Goal: Task Accomplishment & Management: Manage account settings

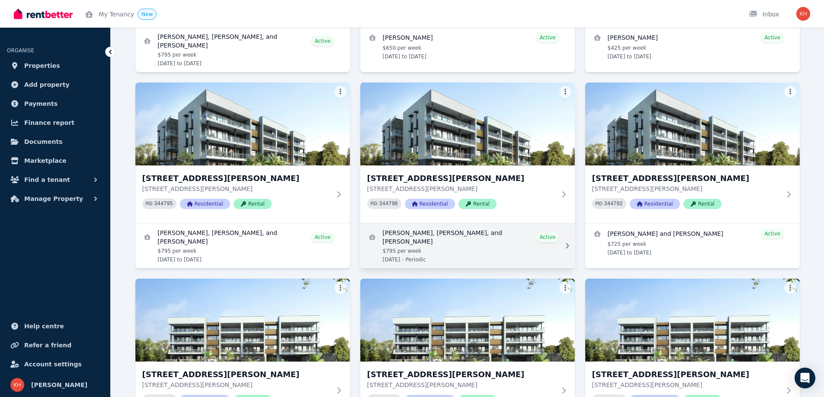
scroll to position [605, 0]
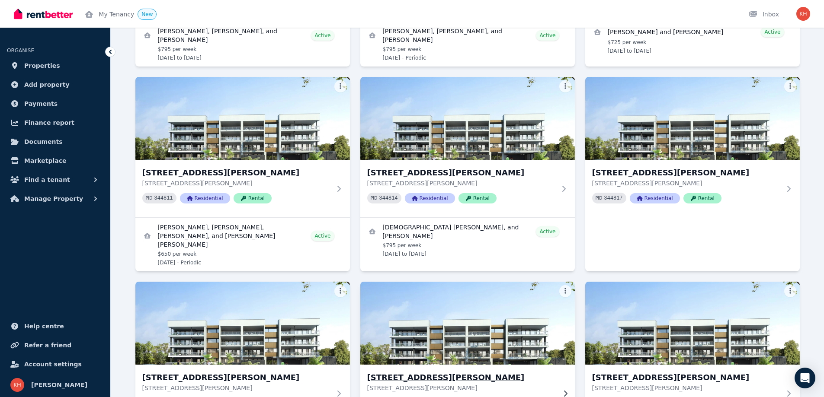
click at [440, 372] on h3 "[STREET_ADDRESS][PERSON_NAME]" at bounding box center [461, 378] width 189 height 12
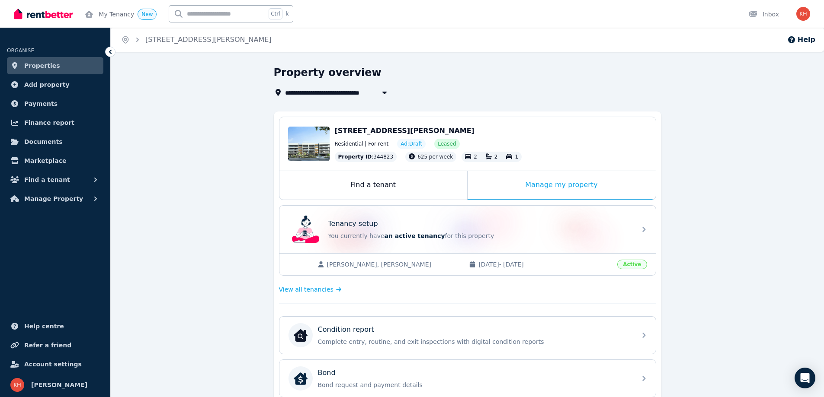
scroll to position [202, 0]
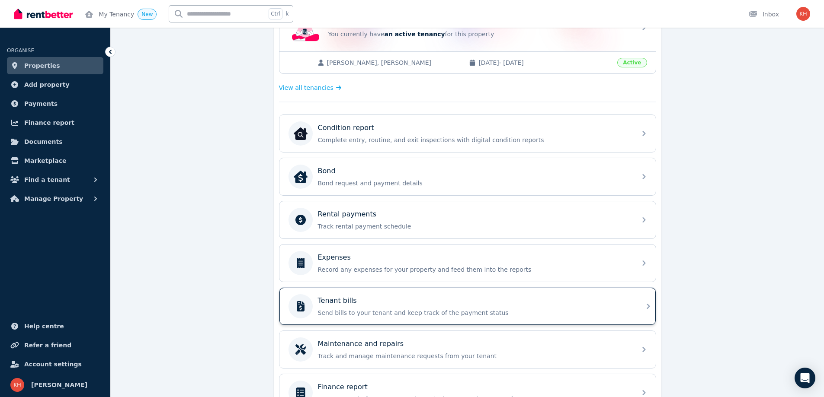
click at [496, 307] on div "Tenant bills Send bills to your tenant and keep track of the payment status" at bounding box center [474, 307] width 313 height 22
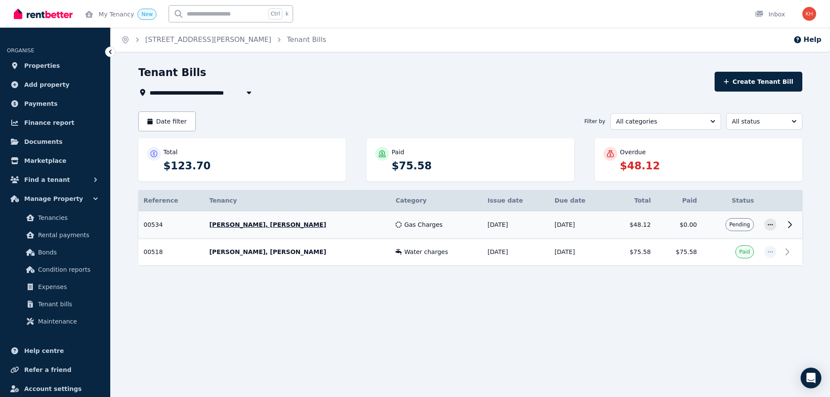
click at [790, 224] on icon at bounding box center [790, 225] width 10 height 10
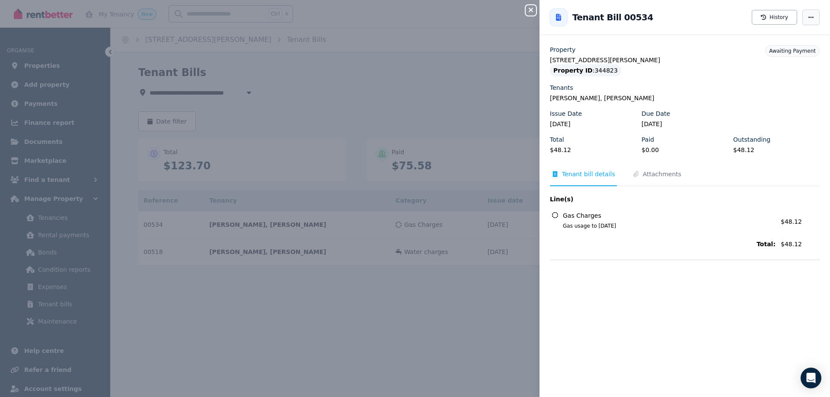
click at [808, 16] on icon "button" at bounding box center [811, 17] width 7 height 6
click at [784, 43] on span "Resend tenant bill" at bounding box center [785, 42] width 55 height 10
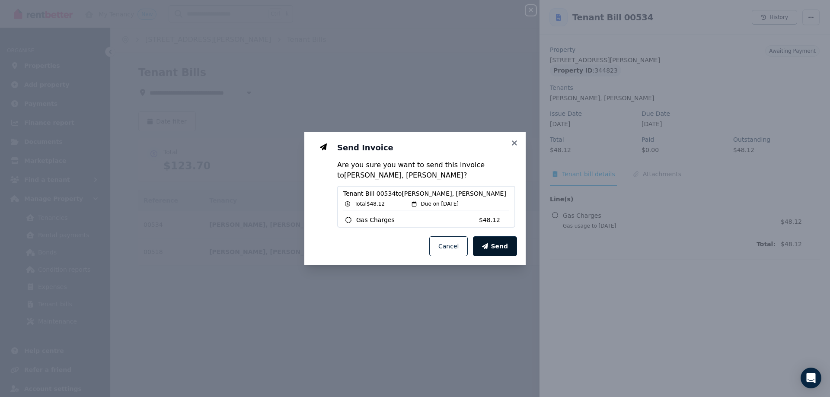
click at [494, 244] on button "Send" at bounding box center [495, 247] width 44 height 20
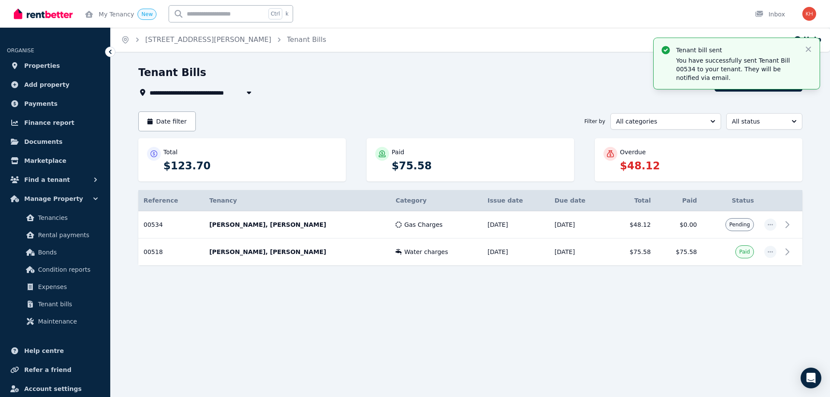
click at [111, 53] on icon at bounding box center [110, 52] width 3 height 4
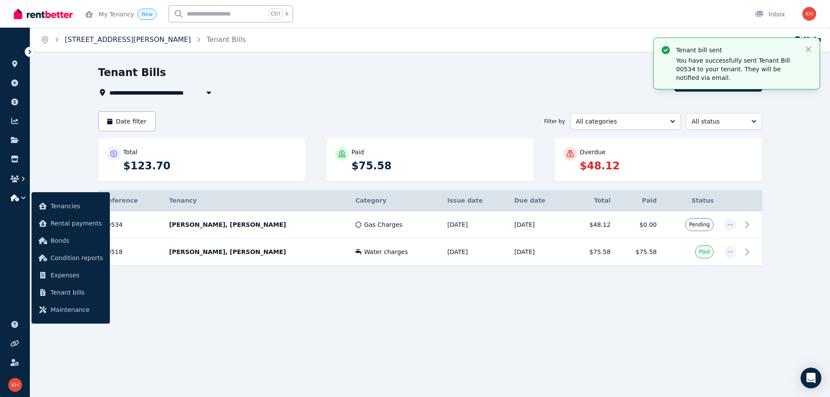
click at [81, 39] on link "[STREET_ADDRESS][PERSON_NAME]" at bounding box center [128, 39] width 126 height 8
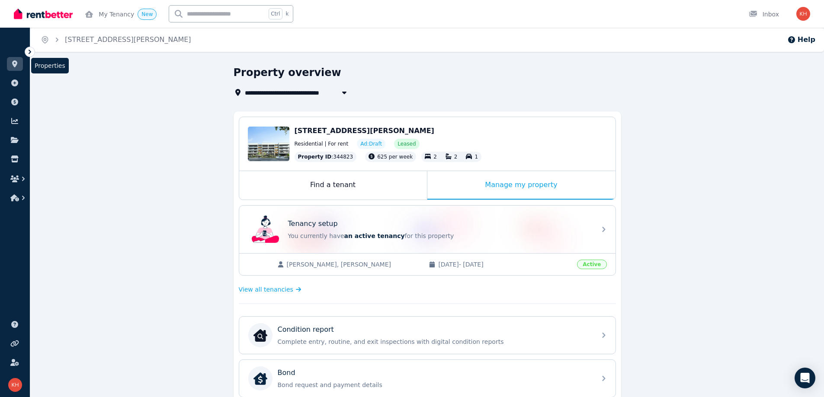
click at [11, 64] on icon at bounding box center [14, 64] width 9 height 7
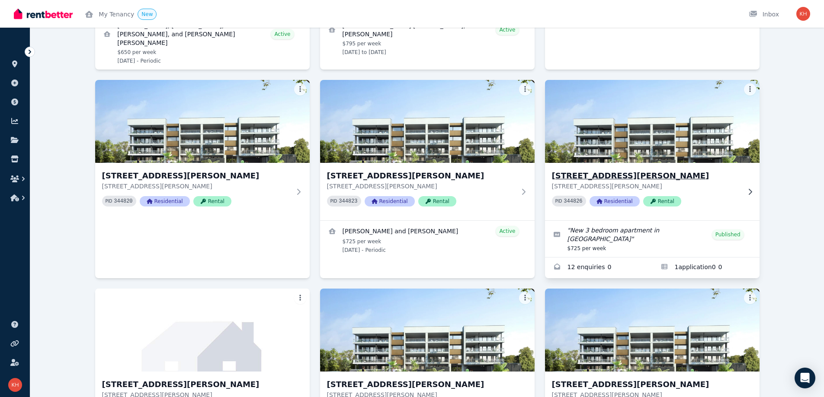
scroll to position [605, 0]
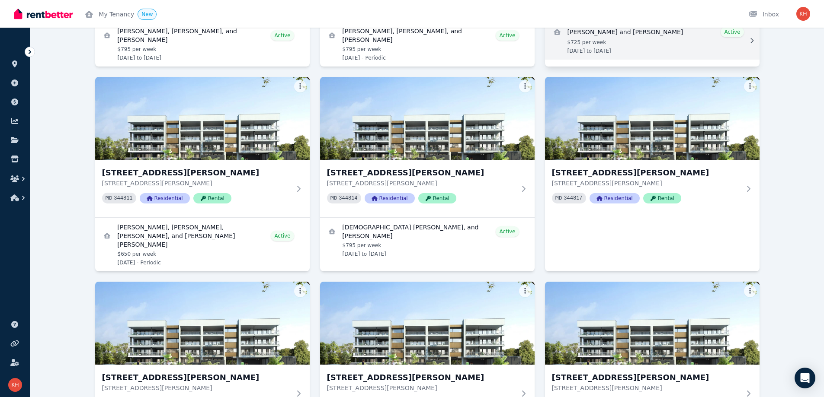
click at [652, 32] on link "View details for Steven Kilner and Darian Galloway" at bounding box center [652, 41] width 214 height 38
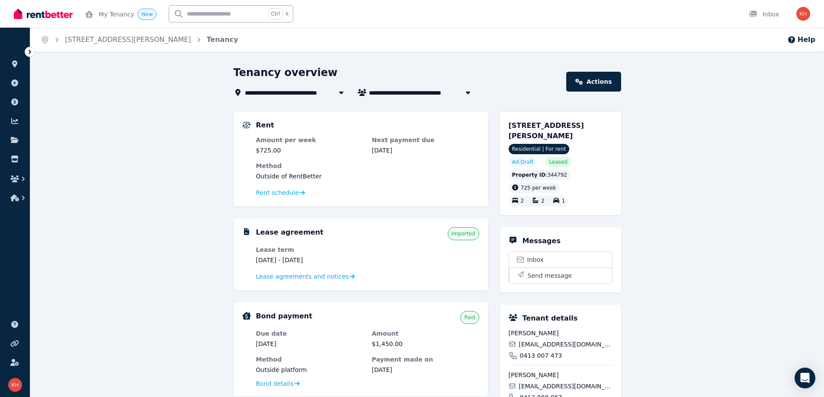
scroll to position [202, 0]
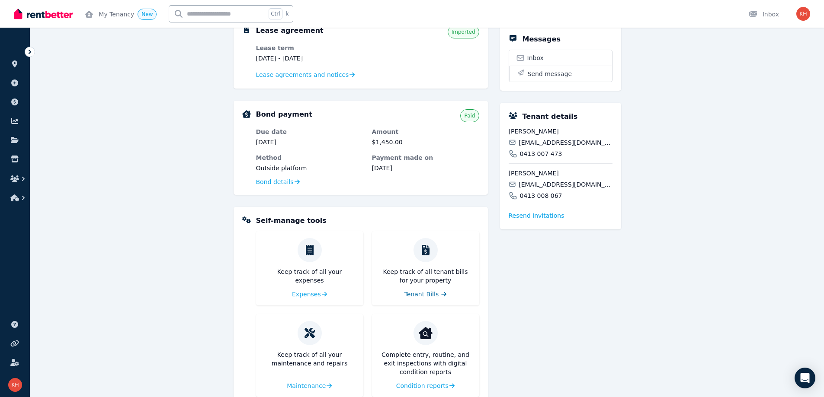
click at [419, 297] on span "Tenant Bills" at bounding box center [421, 294] width 35 height 9
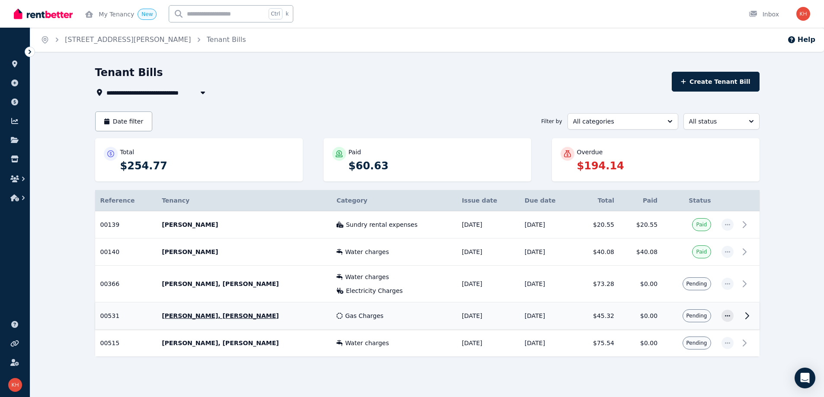
click at [749, 314] on icon at bounding box center [747, 316] width 10 height 10
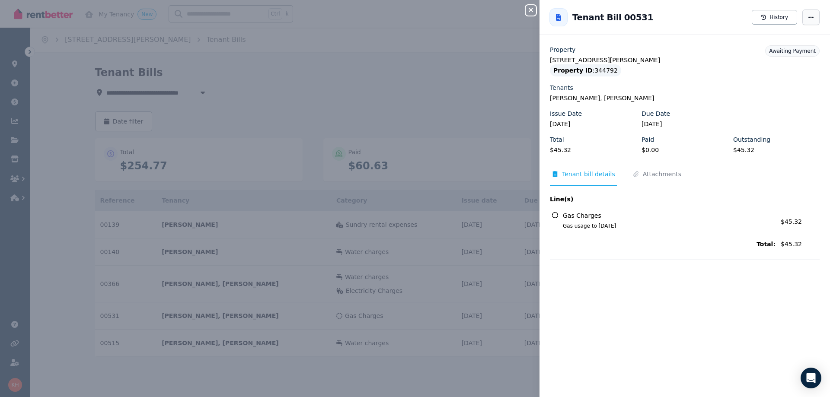
click at [804, 22] on span "button" at bounding box center [811, 18] width 17 height 16
click at [778, 44] on span "Resend tenant bill" at bounding box center [785, 42] width 55 height 10
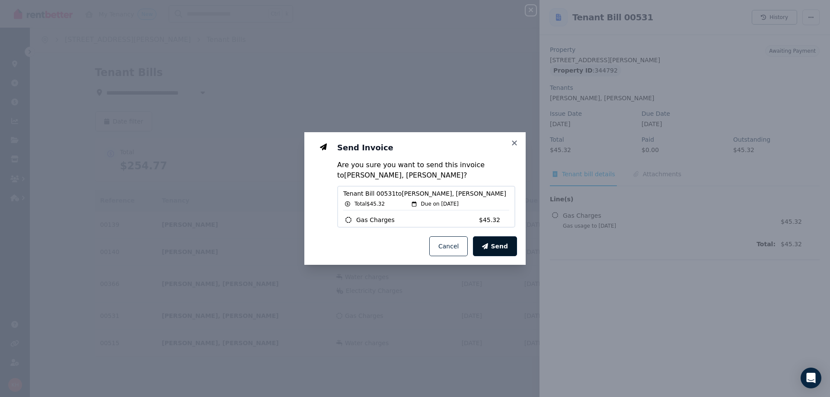
click at [500, 246] on span "Send" at bounding box center [499, 246] width 17 height 9
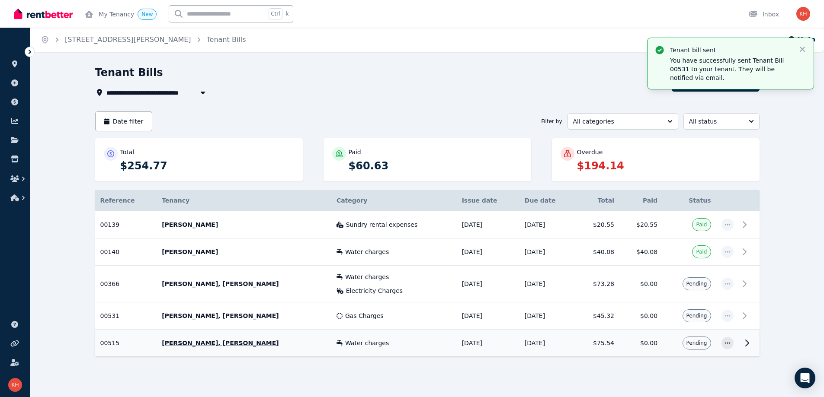
click at [748, 342] on icon at bounding box center [747, 343] width 10 height 10
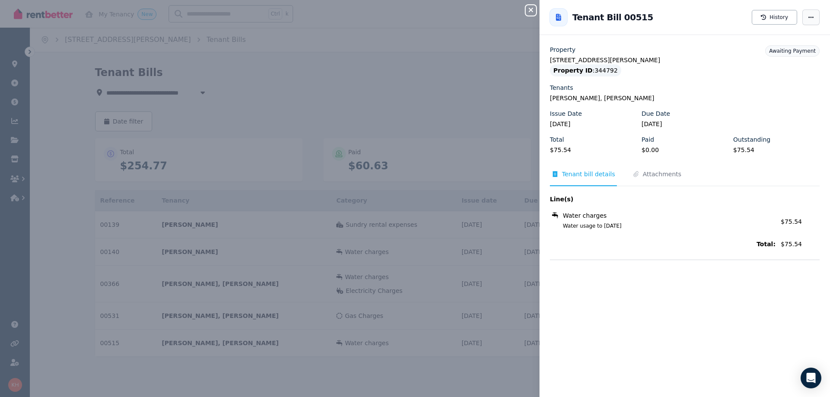
click at [808, 16] on icon "button" at bounding box center [811, 17] width 7 height 6
click at [771, 44] on span "Resend tenant bill" at bounding box center [785, 42] width 55 height 10
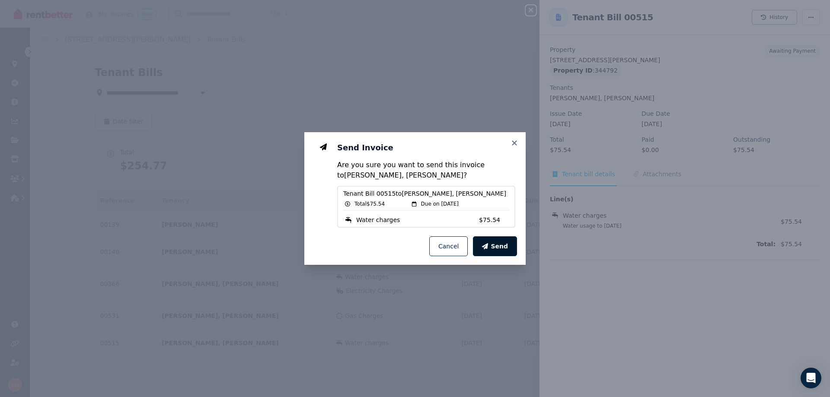
click at [499, 244] on span "Send" at bounding box center [499, 246] width 17 height 9
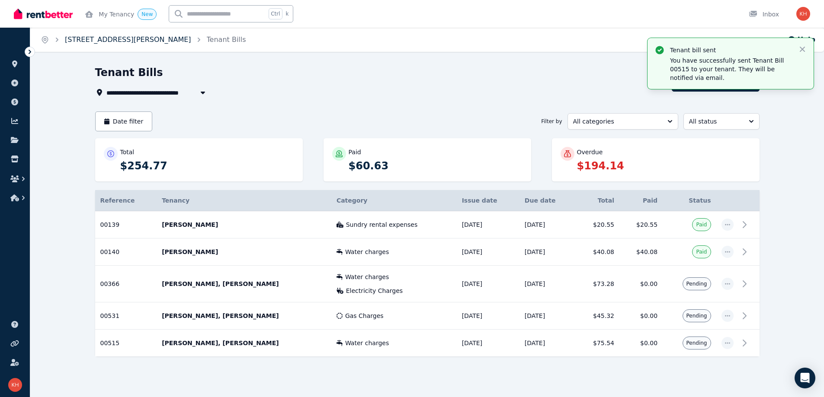
click at [106, 42] on link "[STREET_ADDRESS][PERSON_NAME]" at bounding box center [128, 39] width 126 height 8
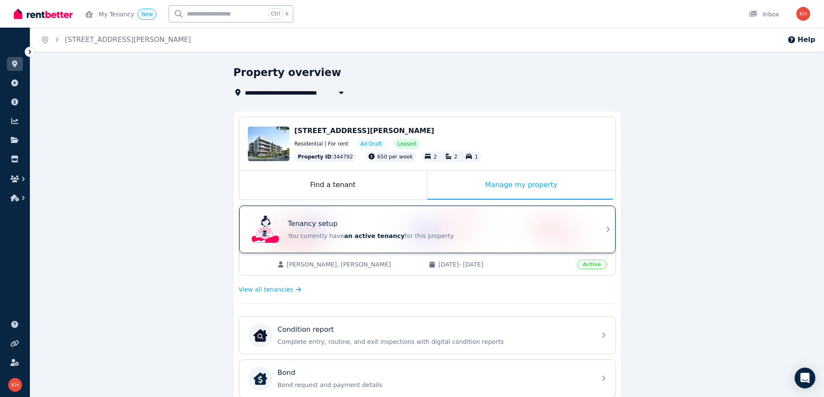
click at [608, 228] on icon at bounding box center [607, 229] width 3 height 5
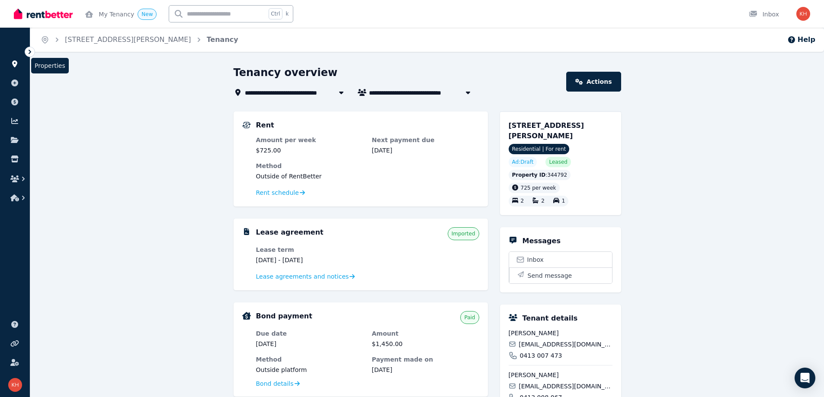
click at [18, 61] on icon at bounding box center [14, 64] width 9 height 7
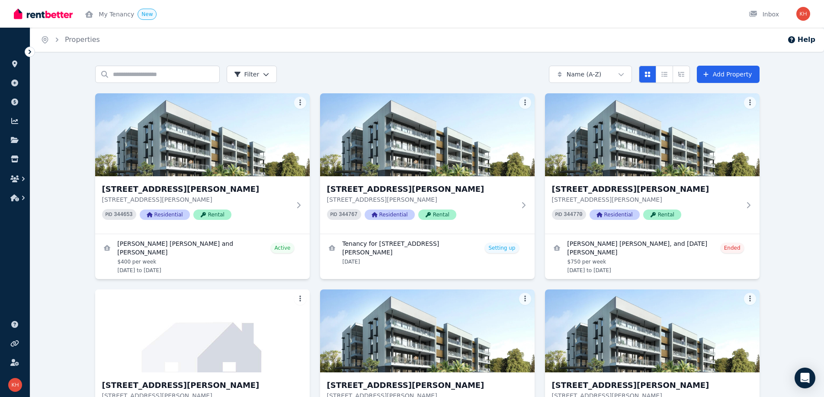
scroll to position [202, 0]
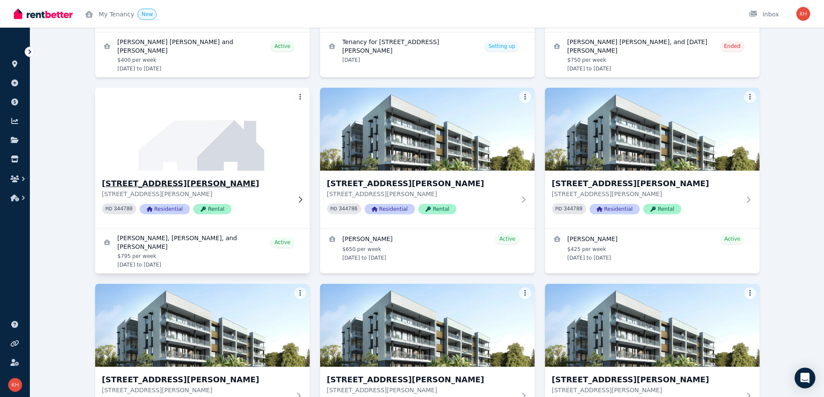
click at [192, 185] on h3 "[STREET_ADDRESS][PERSON_NAME]" at bounding box center [196, 184] width 189 height 12
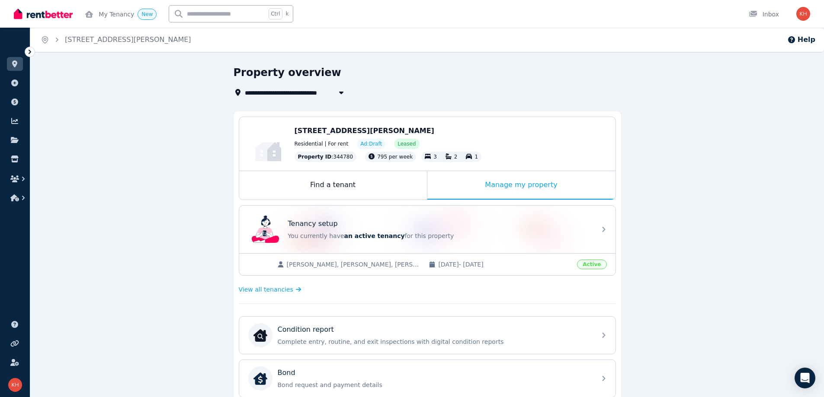
scroll to position [202, 0]
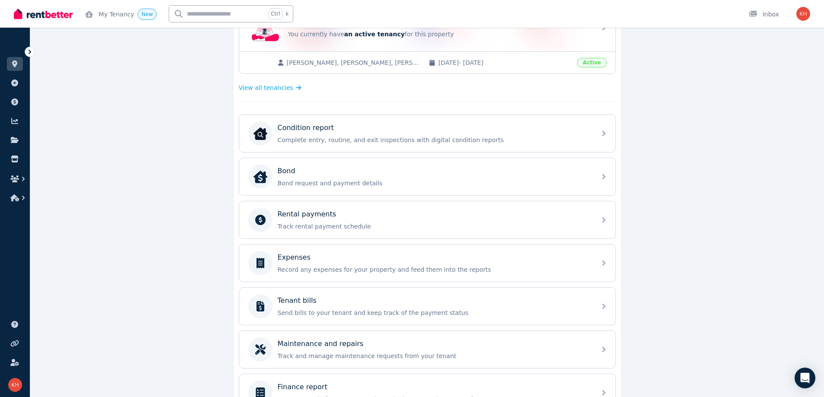
click at [443, 304] on div "Tenant bills" at bounding box center [434, 301] width 313 height 10
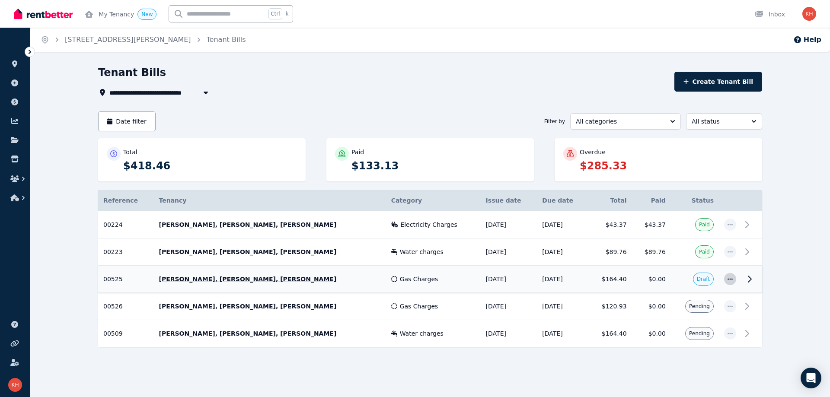
click at [730, 280] on icon "button" at bounding box center [730, 279] width 7 height 6
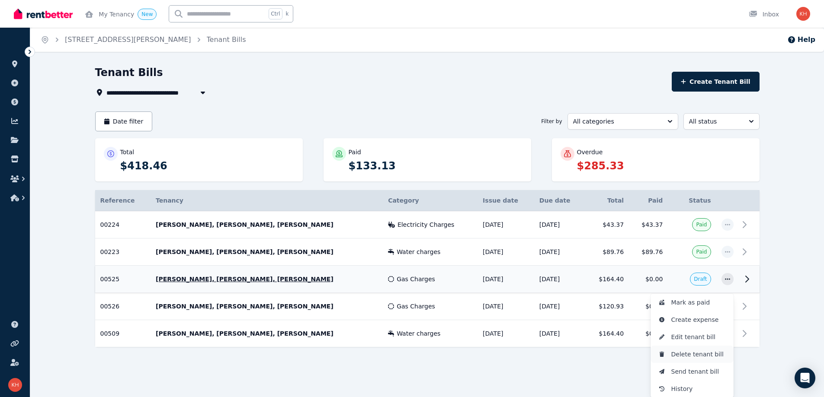
click at [701, 356] on span "Delete tenant bill" at bounding box center [698, 354] width 55 height 10
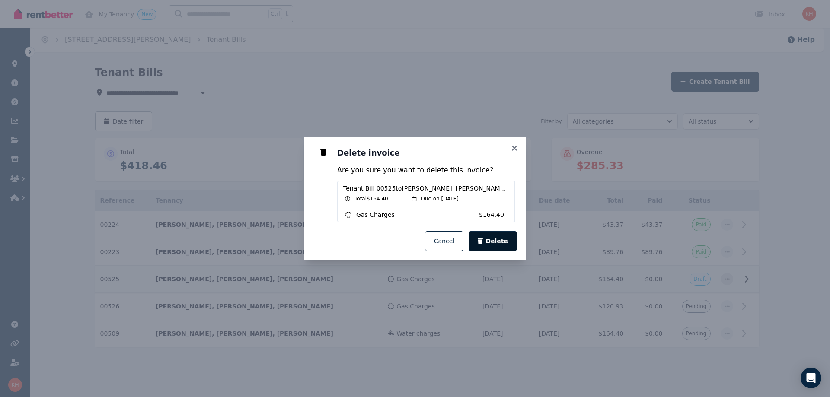
click at [500, 243] on span "Delete" at bounding box center [497, 241] width 22 height 9
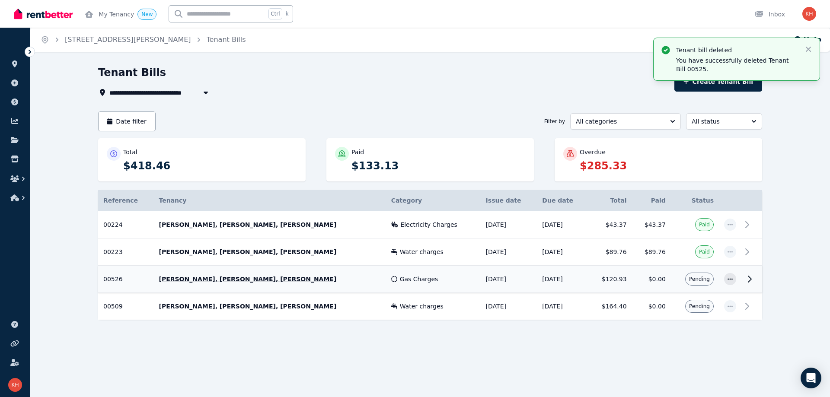
click at [748, 279] on icon at bounding box center [750, 279] width 10 height 10
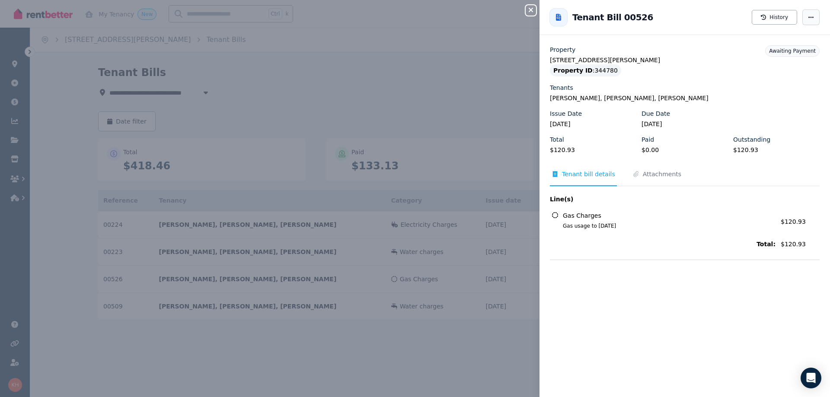
click at [808, 19] on icon "button" at bounding box center [811, 17] width 7 height 6
click at [779, 42] on span "Resend tenant bill" at bounding box center [785, 42] width 55 height 10
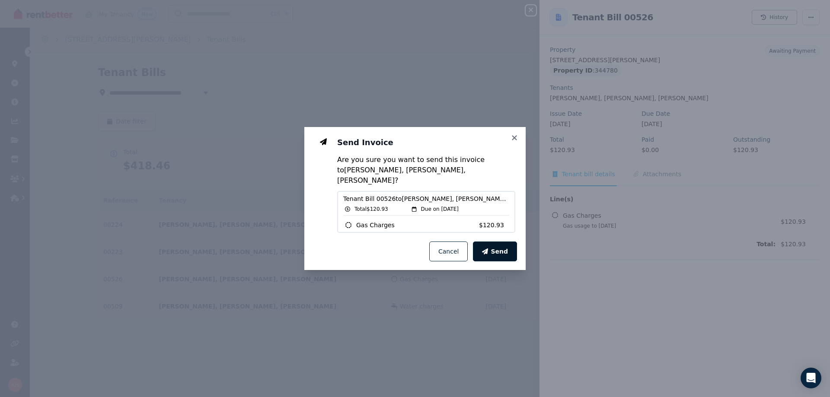
click at [488, 249] on icon "button" at bounding box center [485, 252] width 6 height 6
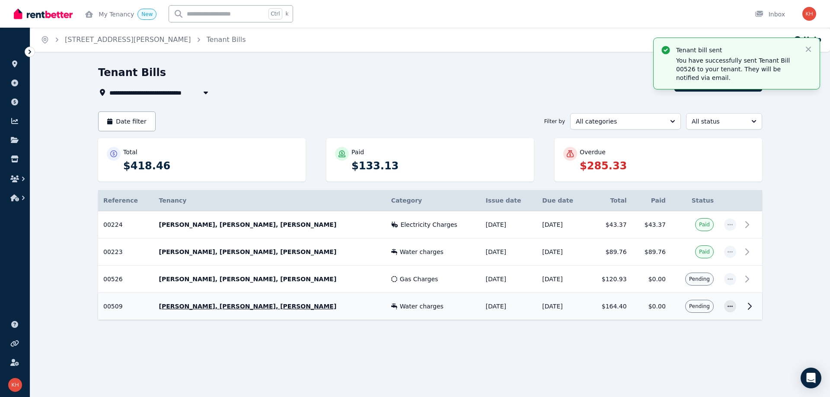
click at [750, 303] on icon at bounding box center [750, 306] width 10 height 10
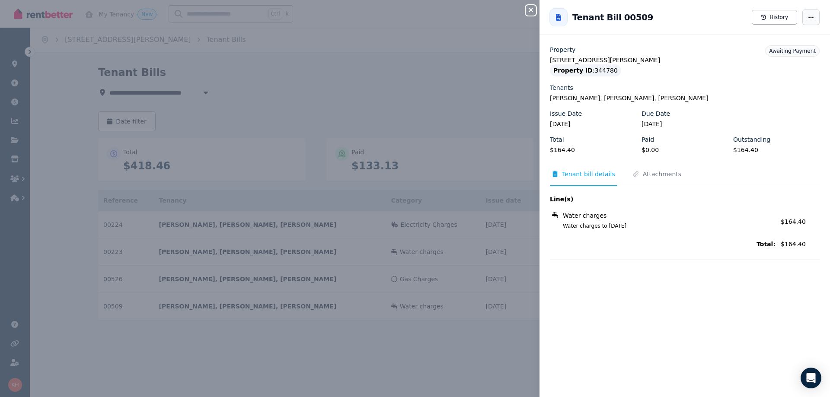
click at [808, 17] on icon "button" at bounding box center [811, 17] width 7 height 6
click at [760, 42] on span "Resend tenant bill" at bounding box center [785, 42] width 55 height 10
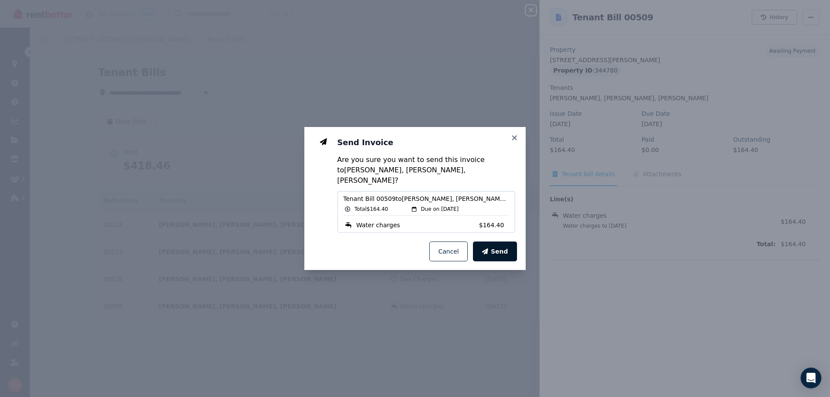
click at [499, 247] on span "Send" at bounding box center [499, 251] width 17 height 9
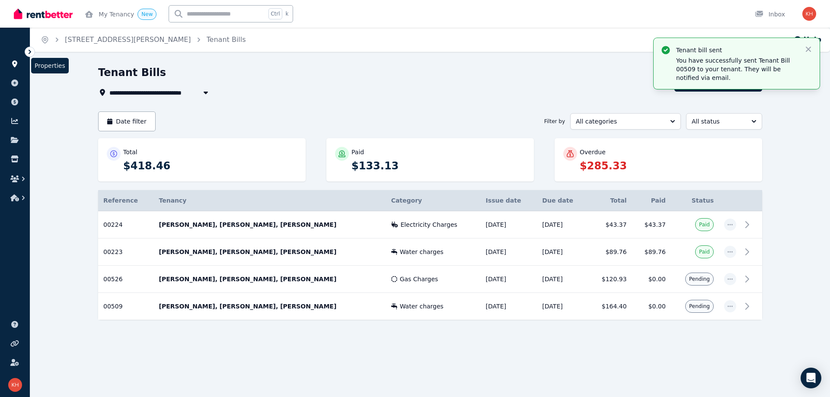
click at [12, 59] on link at bounding box center [15, 64] width 16 height 14
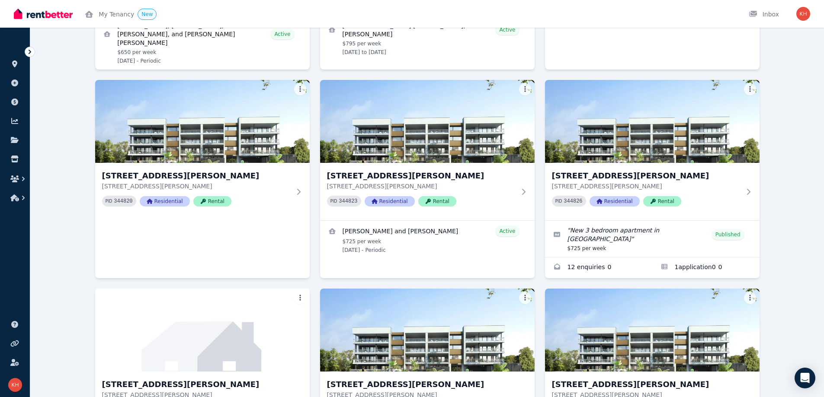
scroll to position [1009, 0]
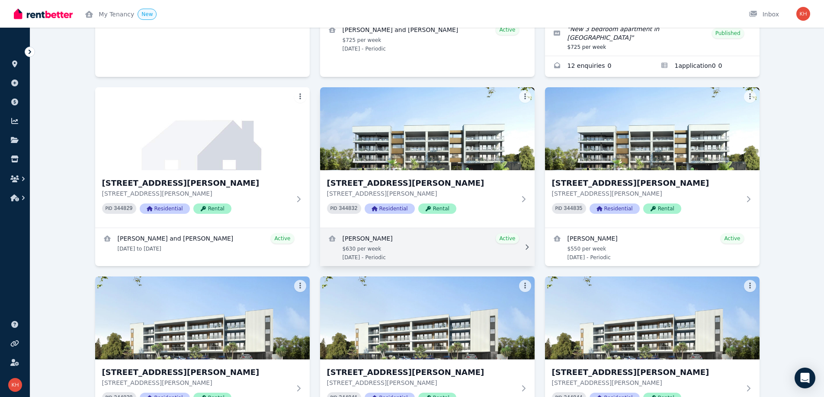
click at [380, 228] on link "View details for Tracey Foster" at bounding box center [427, 247] width 214 height 38
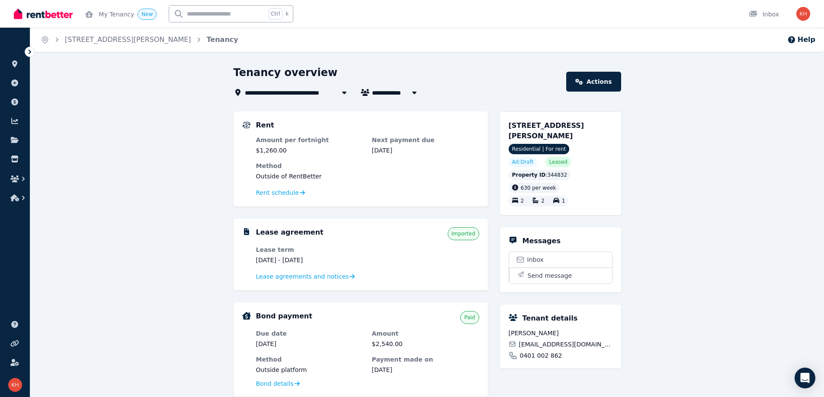
click at [65, 10] on img at bounding box center [43, 13] width 59 height 13
